Goal: Task Accomplishment & Management: Manage account settings

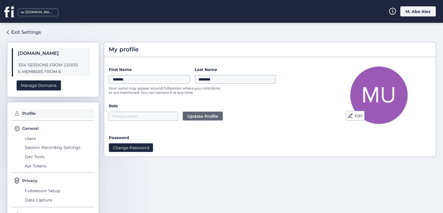
click at [136, 150] on button "Change Password" at bounding box center [131, 147] width 44 height 9
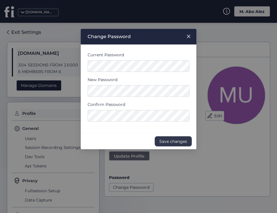
click at [166, 141] on span "Save changes" at bounding box center [173, 141] width 28 height 6
click at [89, 73] on form "Current Password New Password Confirm Password" at bounding box center [138, 89] width 102 height 74
click at [168, 140] on span "Save changes" at bounding box center [173, 141] width 28 height 6
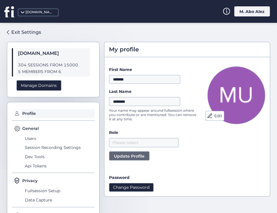
click at [140, 188] on button "Change Password" at bounding box center [131, 187] width 44 height 9
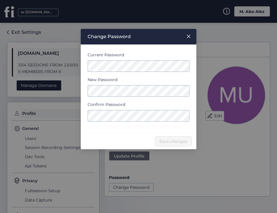
click at [186, 33] on span "Close" at bounding box center [188, 37] width 16 height 16
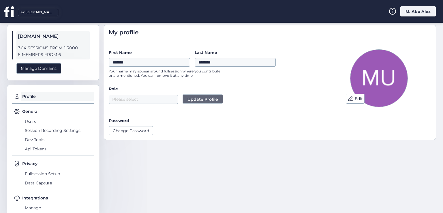
scroll to position [30, 0]
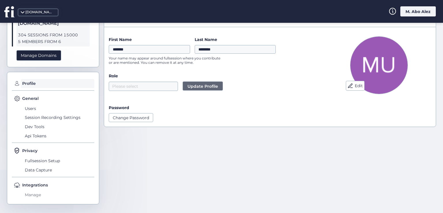
click at [37, 194] on span "Manage" at bounding box center [58, 194] width 71 height 9
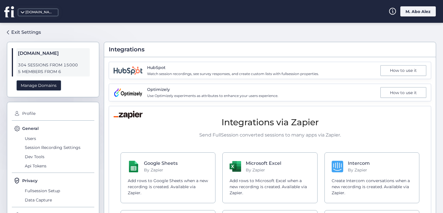
scroll to position [66, 0]
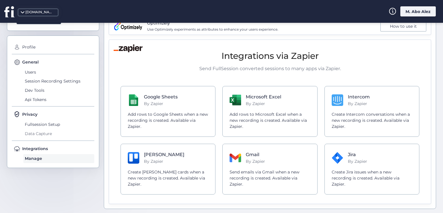
click at [40, 132] on span "Data Capture" at bounding box center [58, 133] width 71 height 9
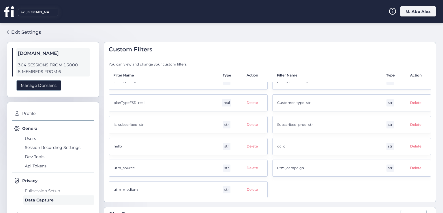
click at [38, 191] on span "Fullsession Setup" at bounding box center [58, 190] width 71 height 9
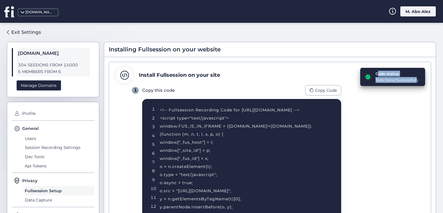
drag, startPoint x: 368, startPoint y: 80, endPoint x: 412, endPoint y: 80, distance: 44.2
click at [412, 80] on div "Code status Task Done Successfully" at bounding box center [392, 77] width 65 height 18
click at [382, 101] on div "1 Copy this code Copy Code 1 2 3 4 5 6 7 8 9 10 11 12 13 14 <!-- Fullsession Re…" at bounding box center [278, 172] width 292 height 175
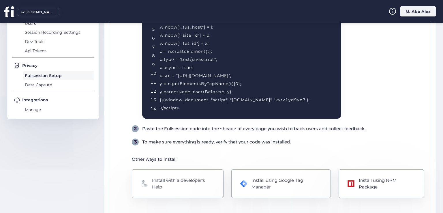
scroll to position [115, 0]
drag, startPoint x: 187, startPoint y: 157, endPoint x: 143, endPoint y: 159, distance: 44.2
click at [143, 159] on div "Other ways to install" at bounding box center [278, 159] width 292 height 7
click at [369, 182] on div "Install using NPM Package" at bounding box center [387, 183] width 57 height 14
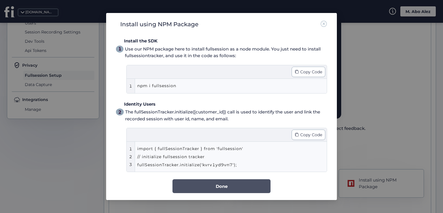
click at [233, 184] on button "Done" at bounding box center [222, 186] width 98 height 14
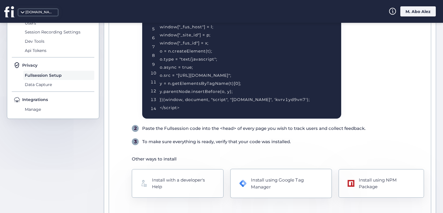
click at [262, 191] on div "Install using Google Tag Manager" at bounding box center [281, 183] width 102 height 29
click at [266, 178] on div "Install using Google Tag Manager" at bounding box center [287, 183] width 72 height 14
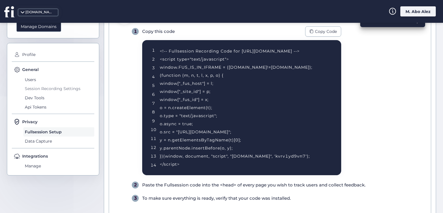
scroll to position [58, 0]
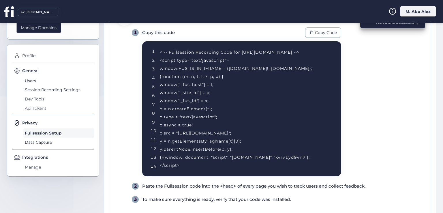
click at [36, 105] on span "Api Tokens" at bounding box center [58, 108] width 71 height 9
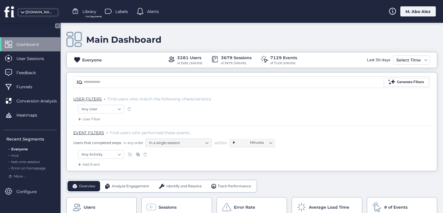
click at [428, 17] on div "[DOMAIN_NAME] Library For Segments Labels Alerts M. Abo Alez" at bounding box center [221, 11] width 443 height 23
click at [420, 12] on div "M. Abo Alez" at bounding box center [419, 11] width 36 height 10
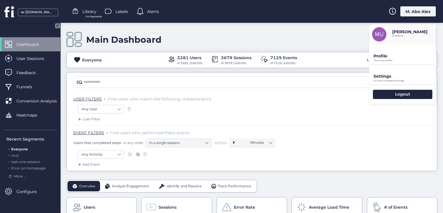
click at [382, 61] on p "View your profile" at bounding box center [405, 60] width 62 height 3
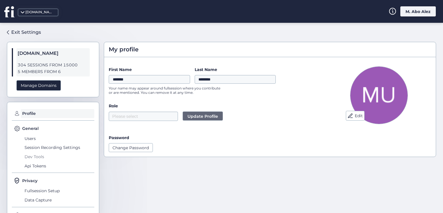
click at [38, 155] on span "Dev Tools" at bounding box center [58, 156] width 71 height 9
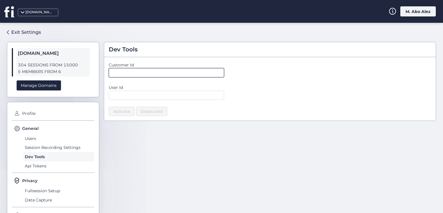
click at [123, 75] on input "text" at bounding box center [166, 72] width 115 height 9
click at [40, 147] on span "Session Recording Settings" at bounding box center [58, 147] width 71 height 9
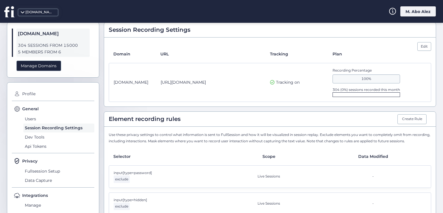
scroll to position [29, 0]
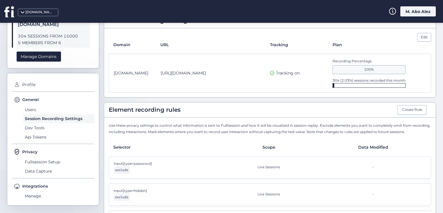
click at [341, 86] on div at bounding box center [369, 85] width 73 height 5
click at [349, 86] on div at bounding box center [369, 85] width 73 height 5
click at [354, 84] on div at bounding box center [369, 85] width 73 height 5
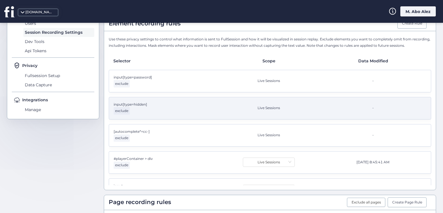
scroll to position [115, 0]
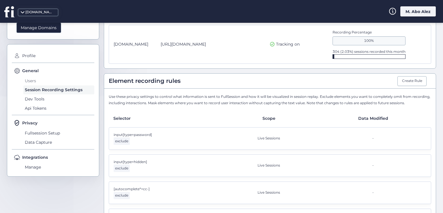
click at [32, 81] on span "Users" at bounding box center [58, 80] width 71 height 9
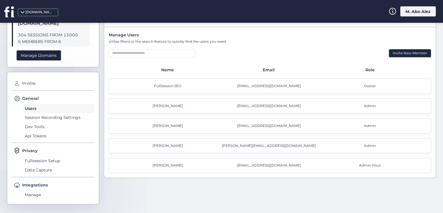
scroll to position [1, 0]
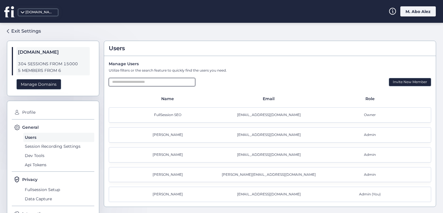
click at [129, 81] on input "text" at bounding box center [152, 82] width 87 height 8
click at [160, 80] on input "text" at bounding box center [152, 82] width 87 height 8
type input "*"
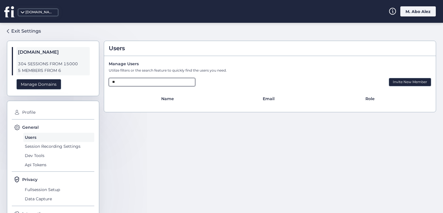
type input "*"
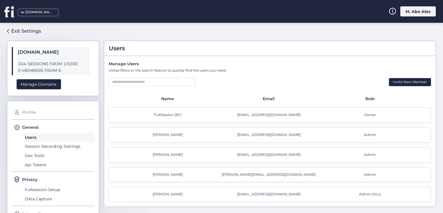
click at [32, 112] on span "Profile" at bounding box center [58, 112] width 74 height 9
